Goal: Register for event/course

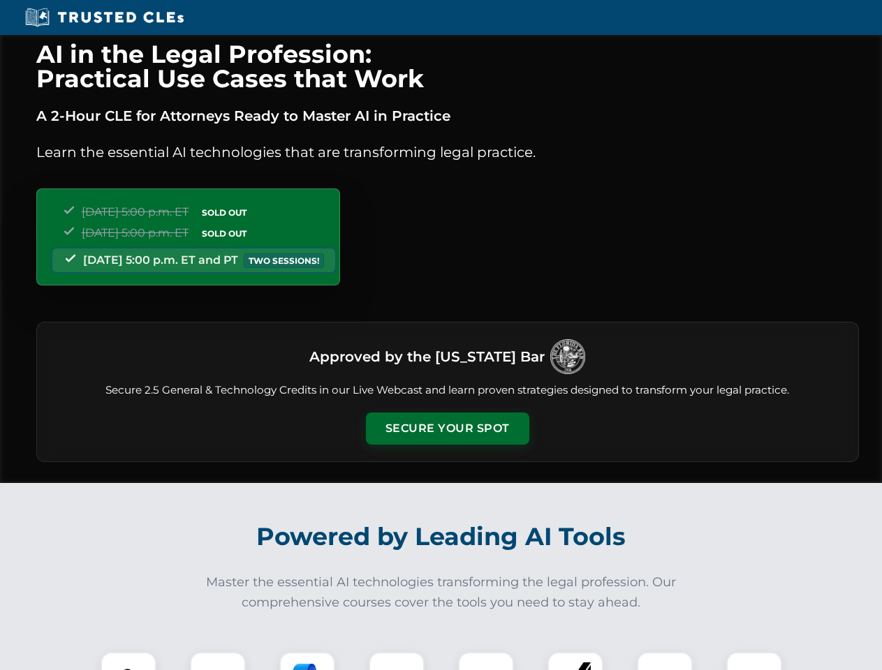
click at [447, 429] on button "Secure Your Spot" at bounding box center [447, 429] width 163 height 32
click at [128, 661] on img at bounding box center [128, 680] width 40 height 40
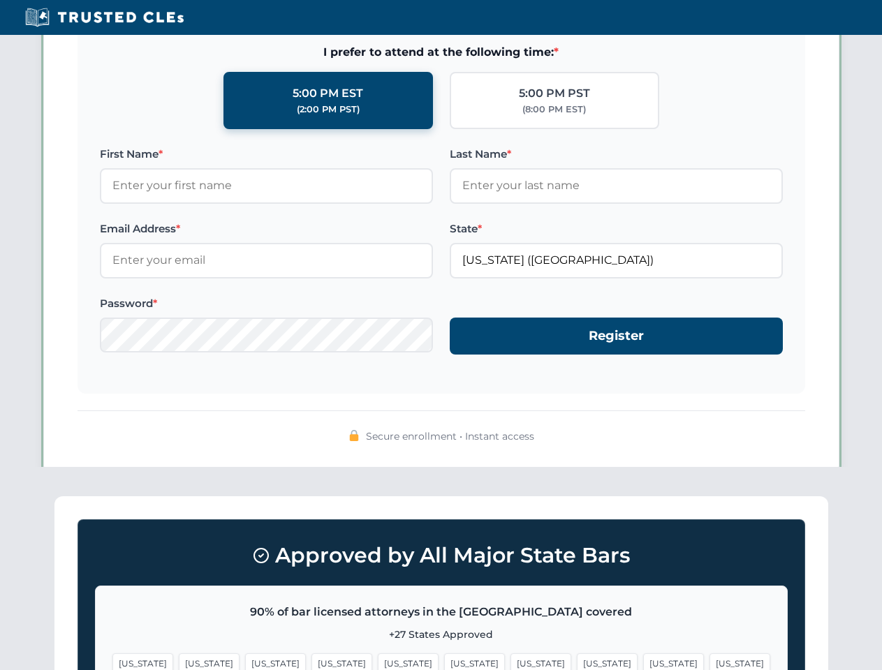
click at [510, 661] on span "[US_STATE]" at bounding box center [540, 664] width 61 height 20
click at [643, 661] on span "[US_STATE]" at bounding box center [673, 664] width 61 height 20
